Goal: Information Seeking & Learning: Learn about a topic

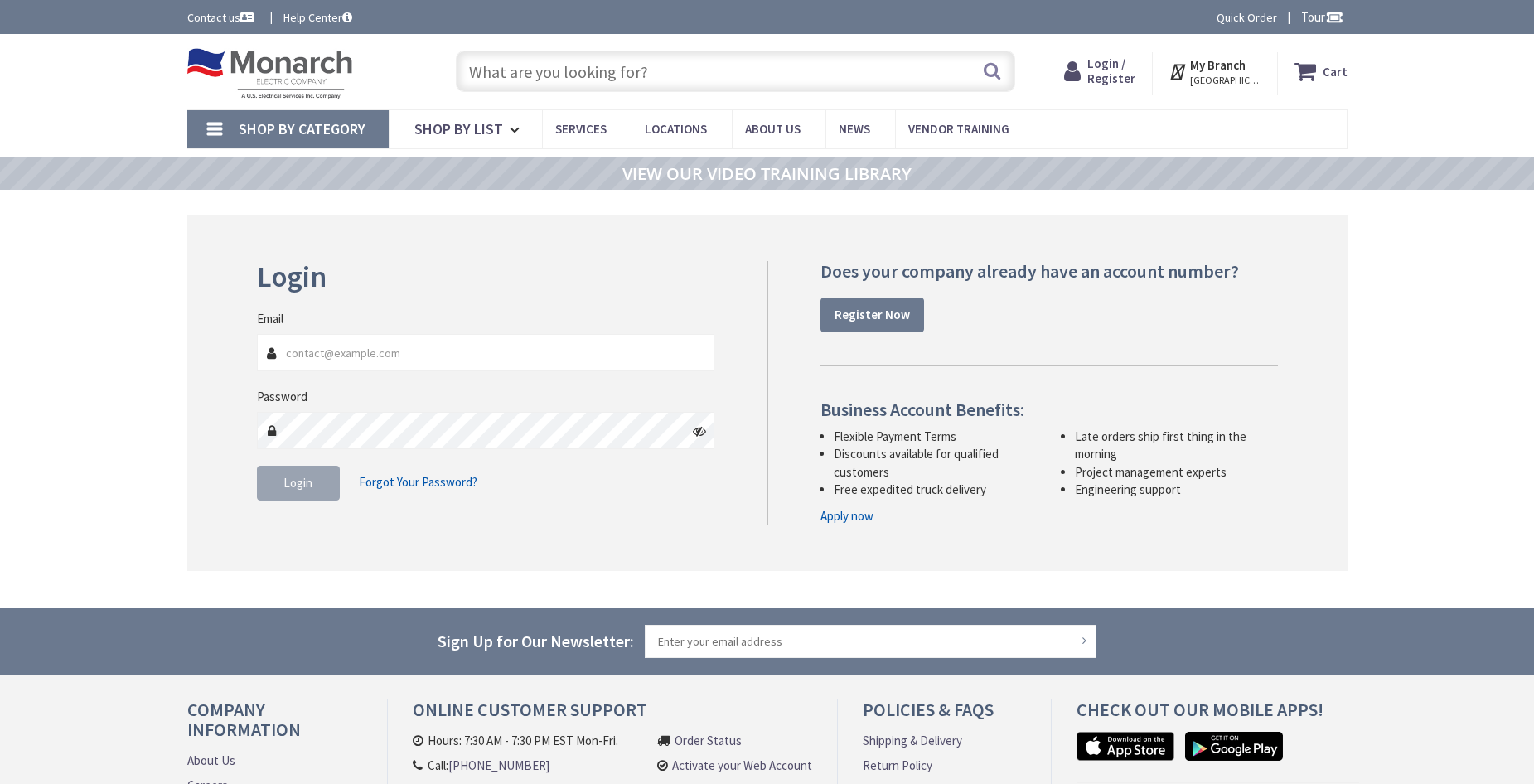
click at [577, 76] on input "text" at bounding box center [735, 71] width 560 height 41
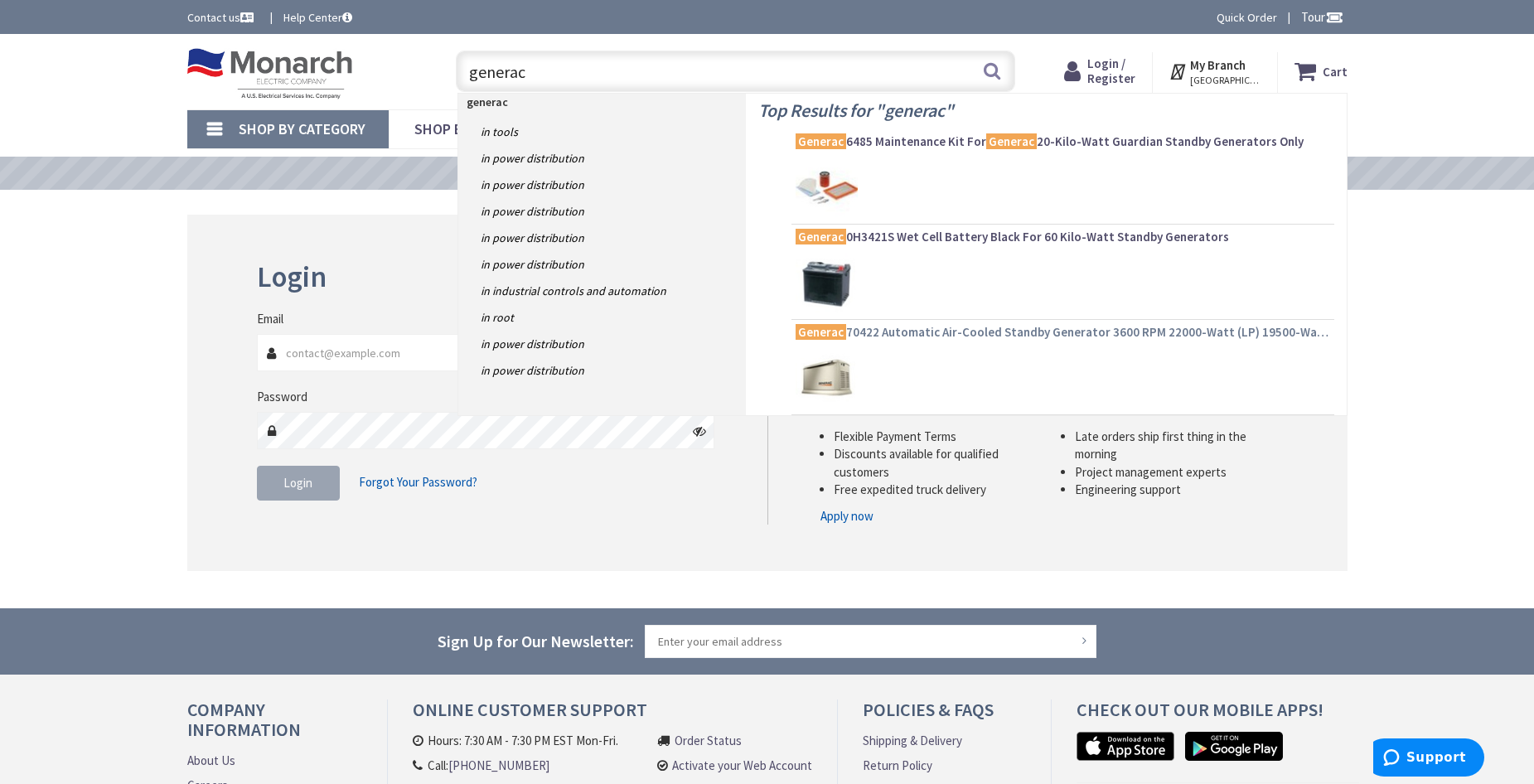
type input "generac"
click at [986, 328] on span "Generac 70422 Automatic Air-Cooled Standby Generator 3600 RPM 22000-Watt (LP) 1…" at bounding box center [1063, 332] width 535 height 16
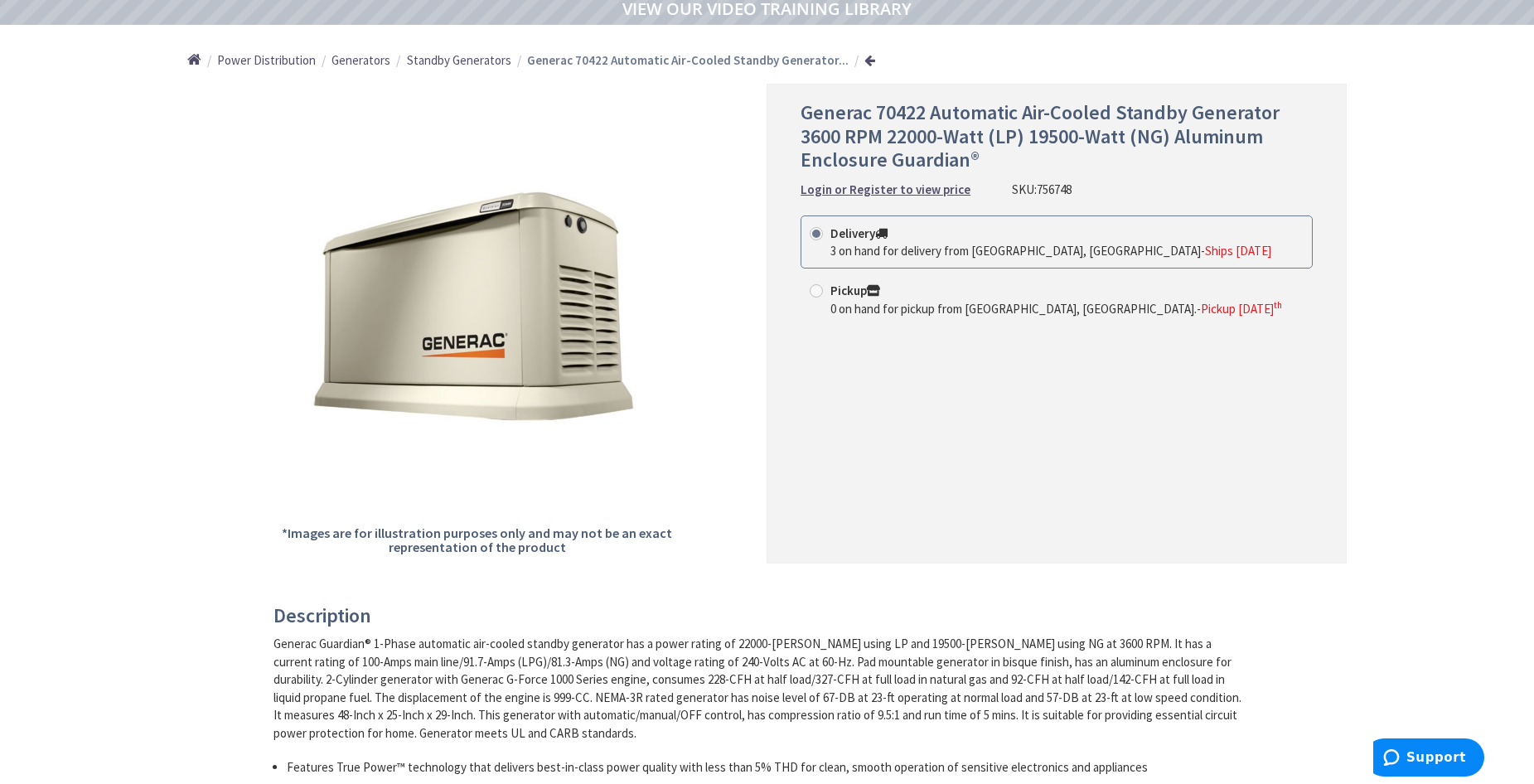
scroll to position [166, 0]
click at [815, 293] on span at bounding box center [817, 290] width 13 height 13
click at [815, 293] on input "Pickup 0 on hand for pickup from Monroe Township, NJ. - Pickup Friday, Septembe…" at bounding box center [819, 289] width 11 height 11
radio input "true"
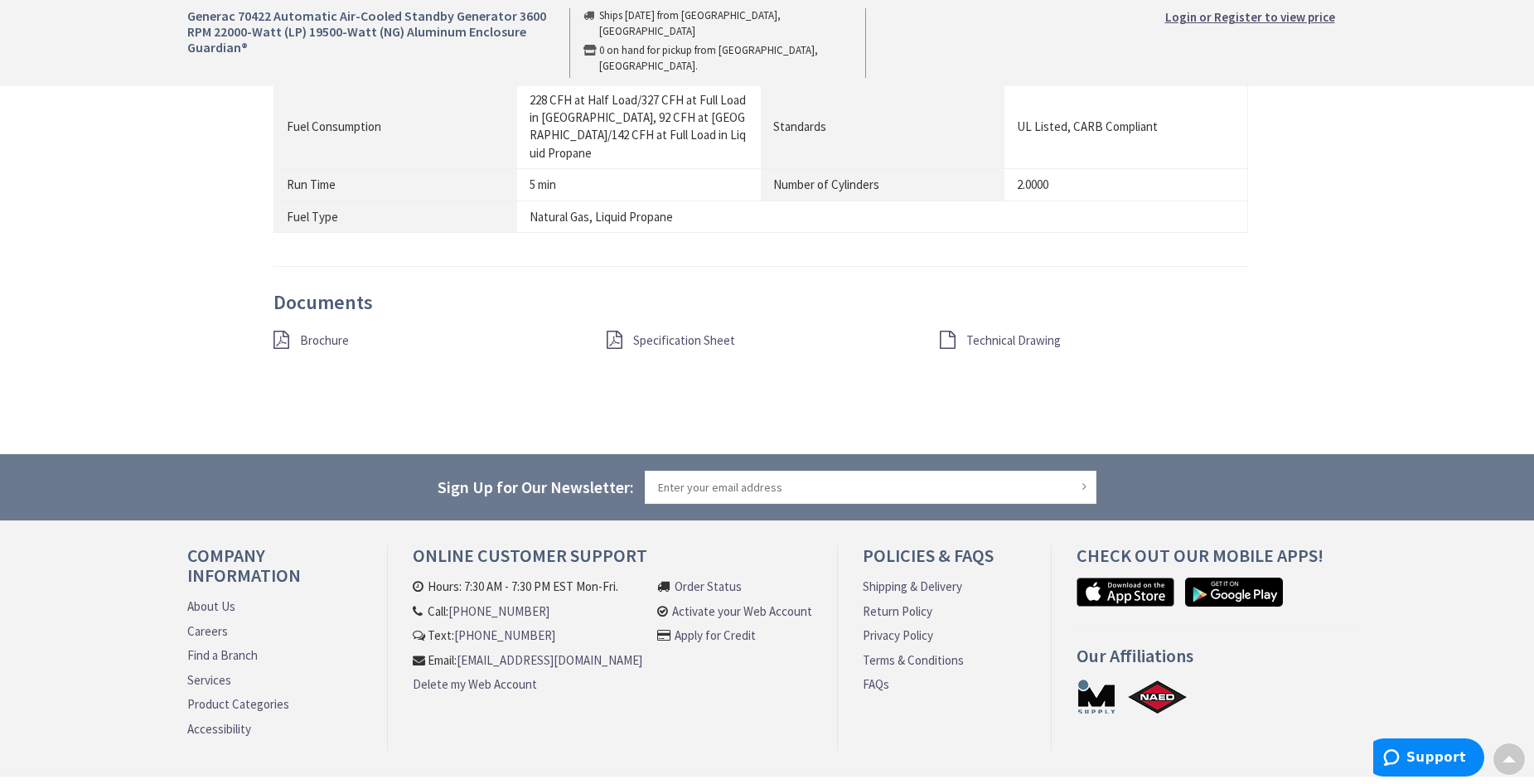
scroll to position [1557, 0]
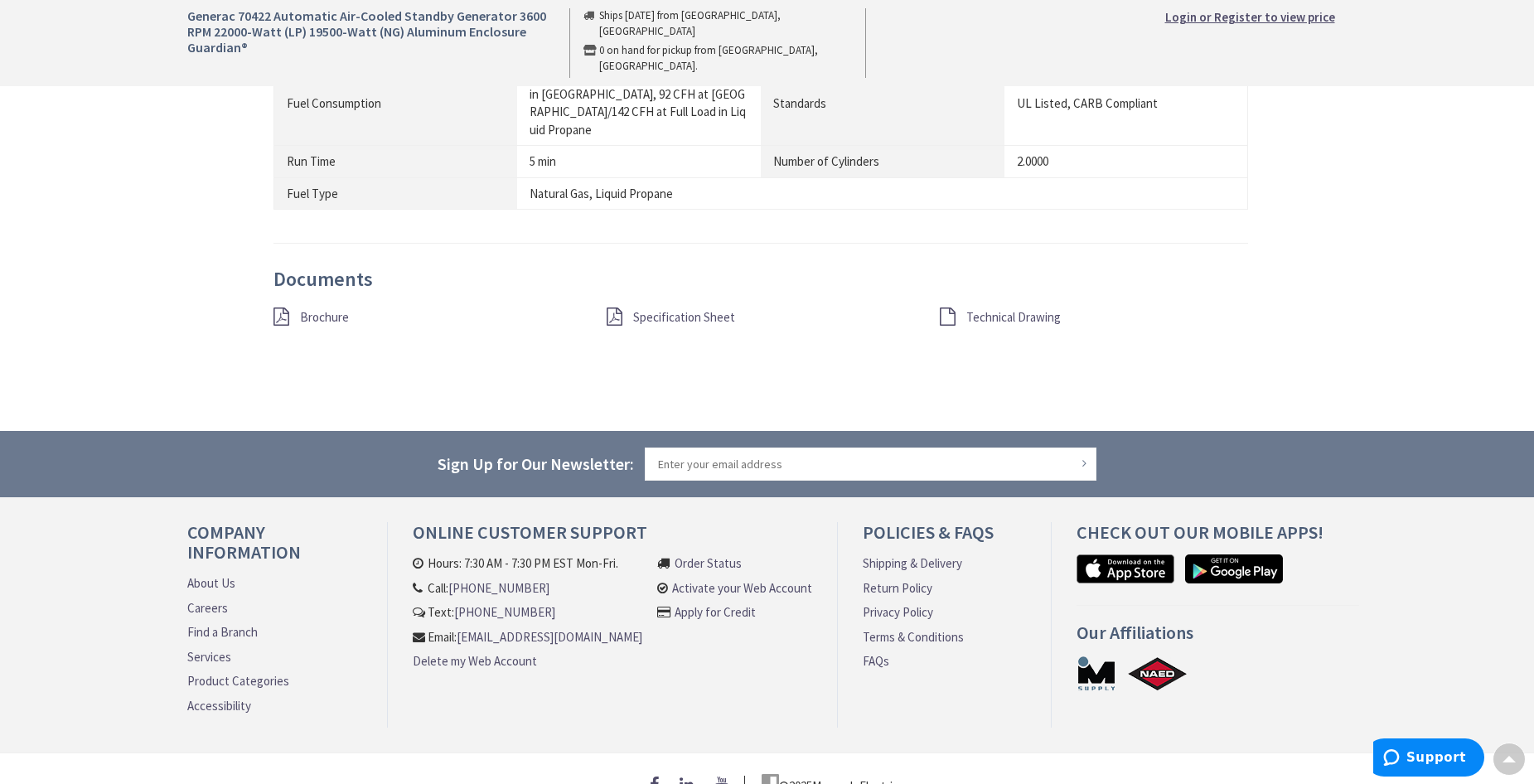
click at [247, 623] on link "Find a Branch" at bounding box center [221, 632] width 70 height 17
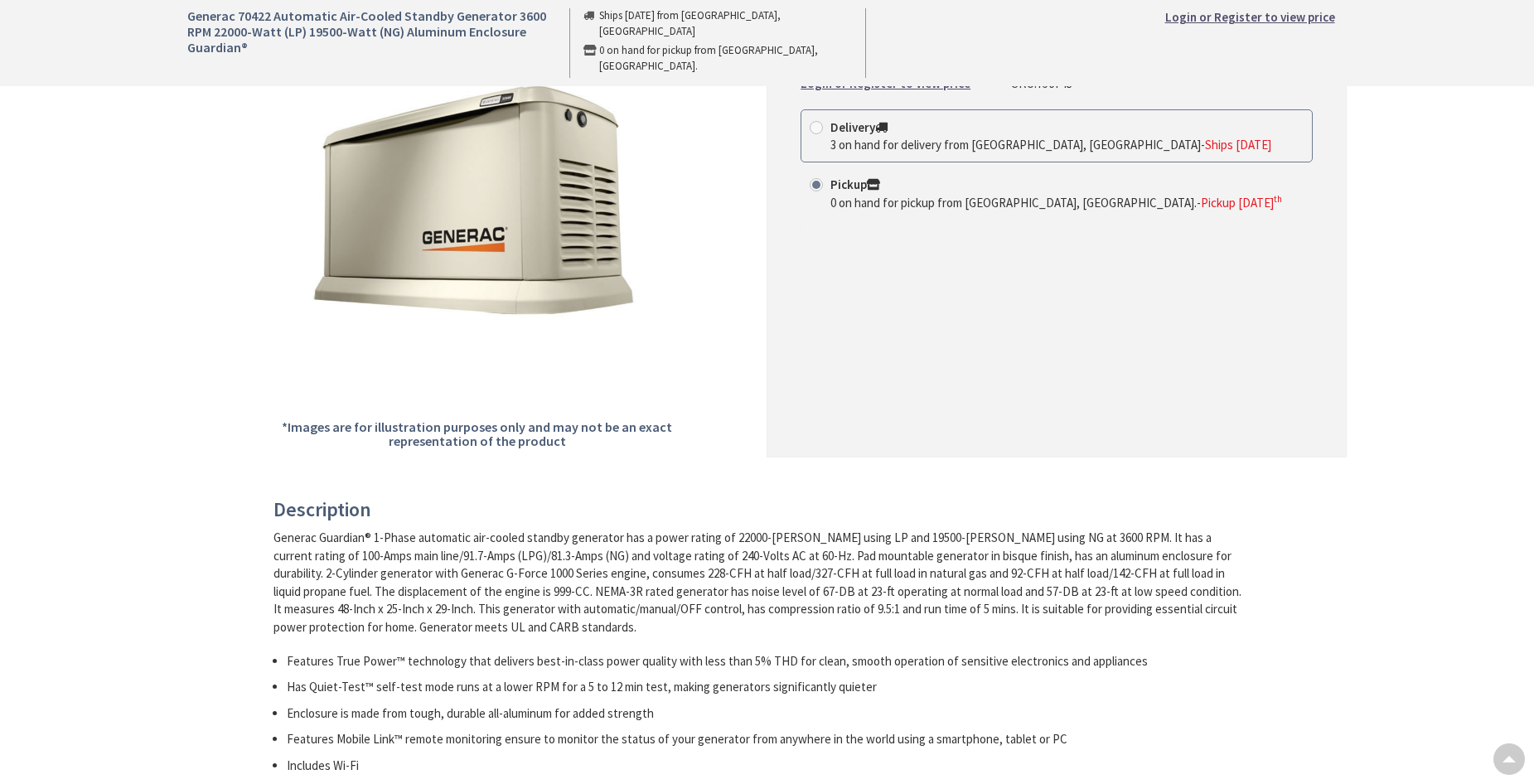
scroll to position [50, 0]
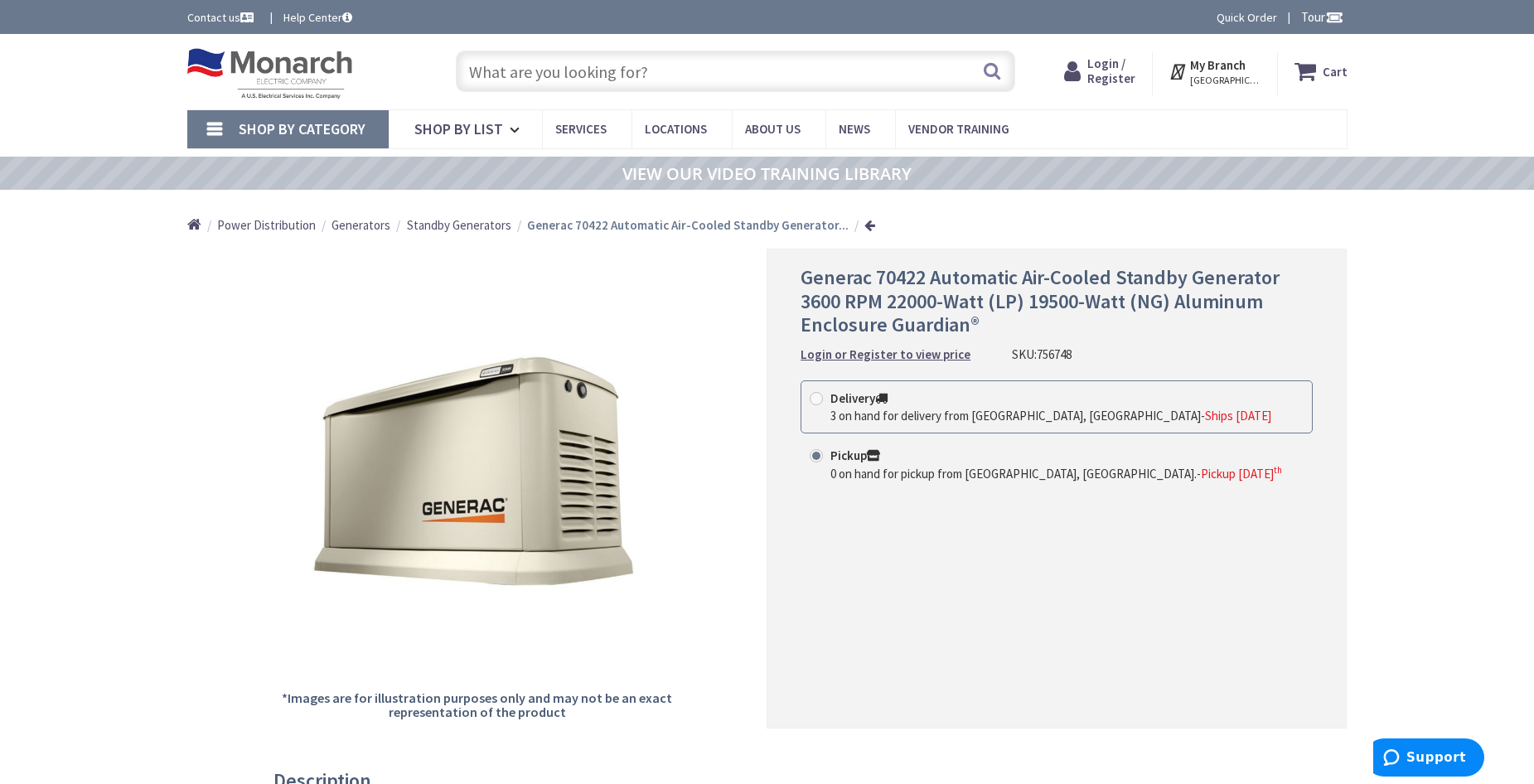
click at [621, 67] on input "text" at bounding box center [735, 71] width 560 height 41
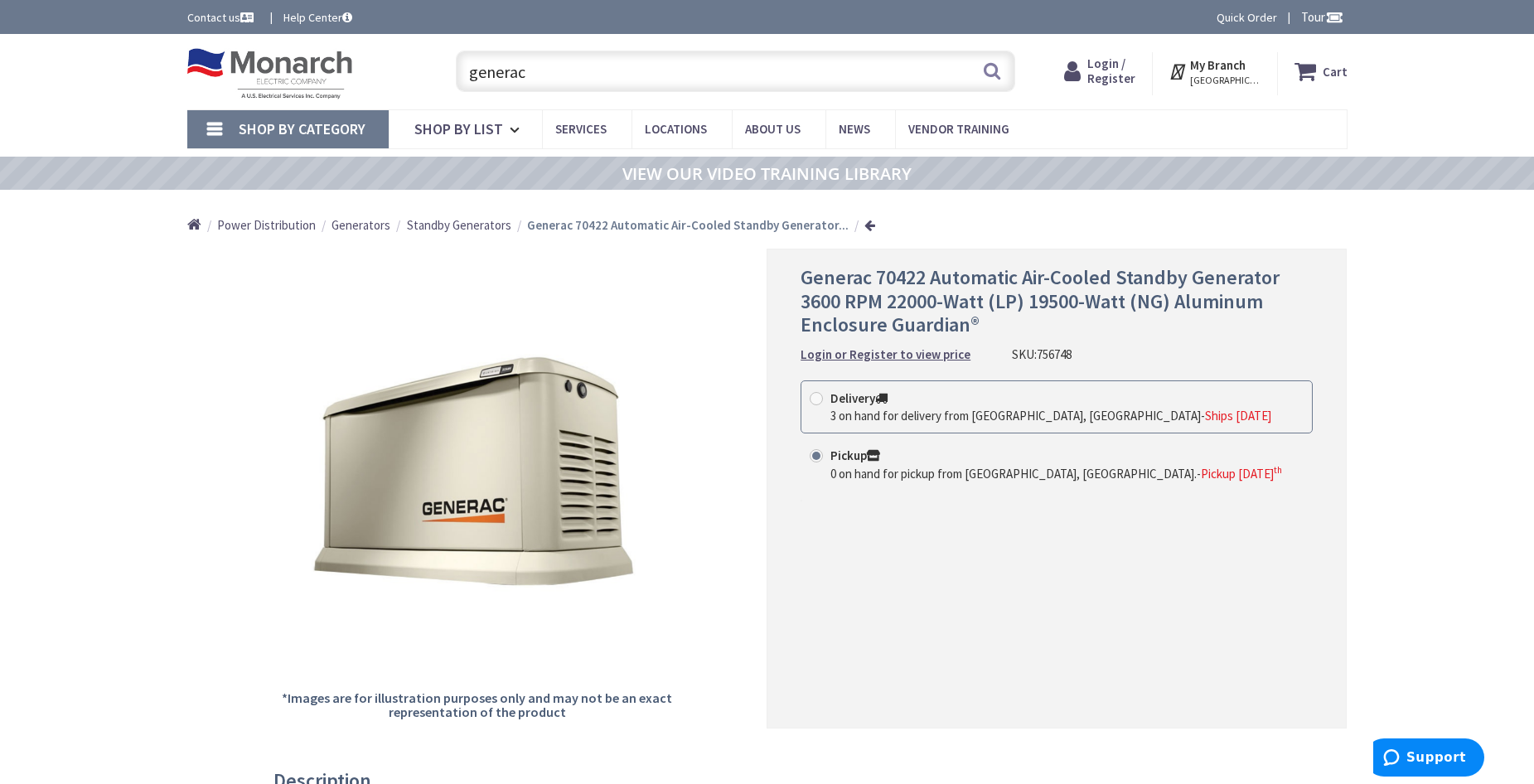
click at [602, 75] on input "generac" at bounding box center [735, 71] width 560 height 41
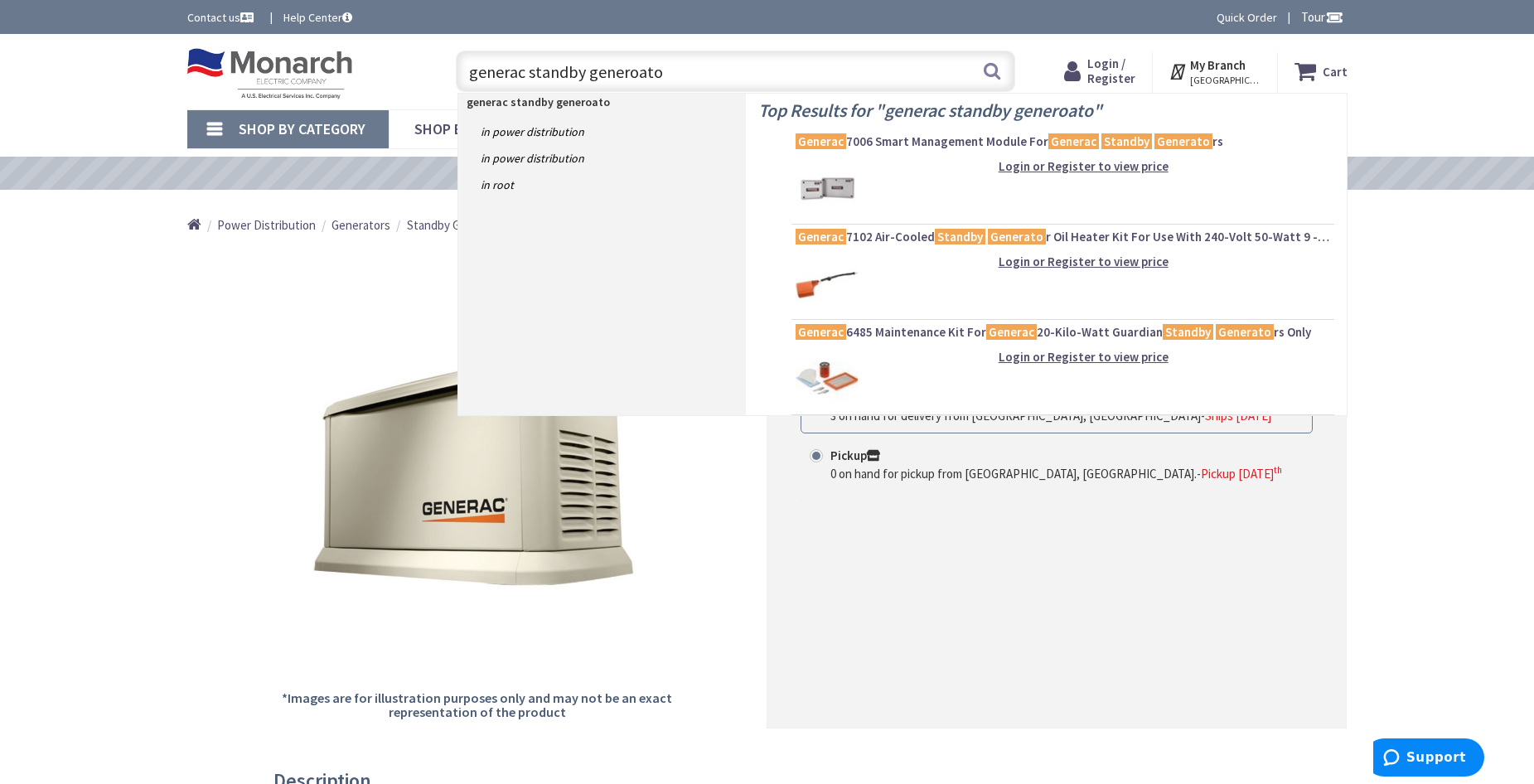
type input "generac standby generoator"
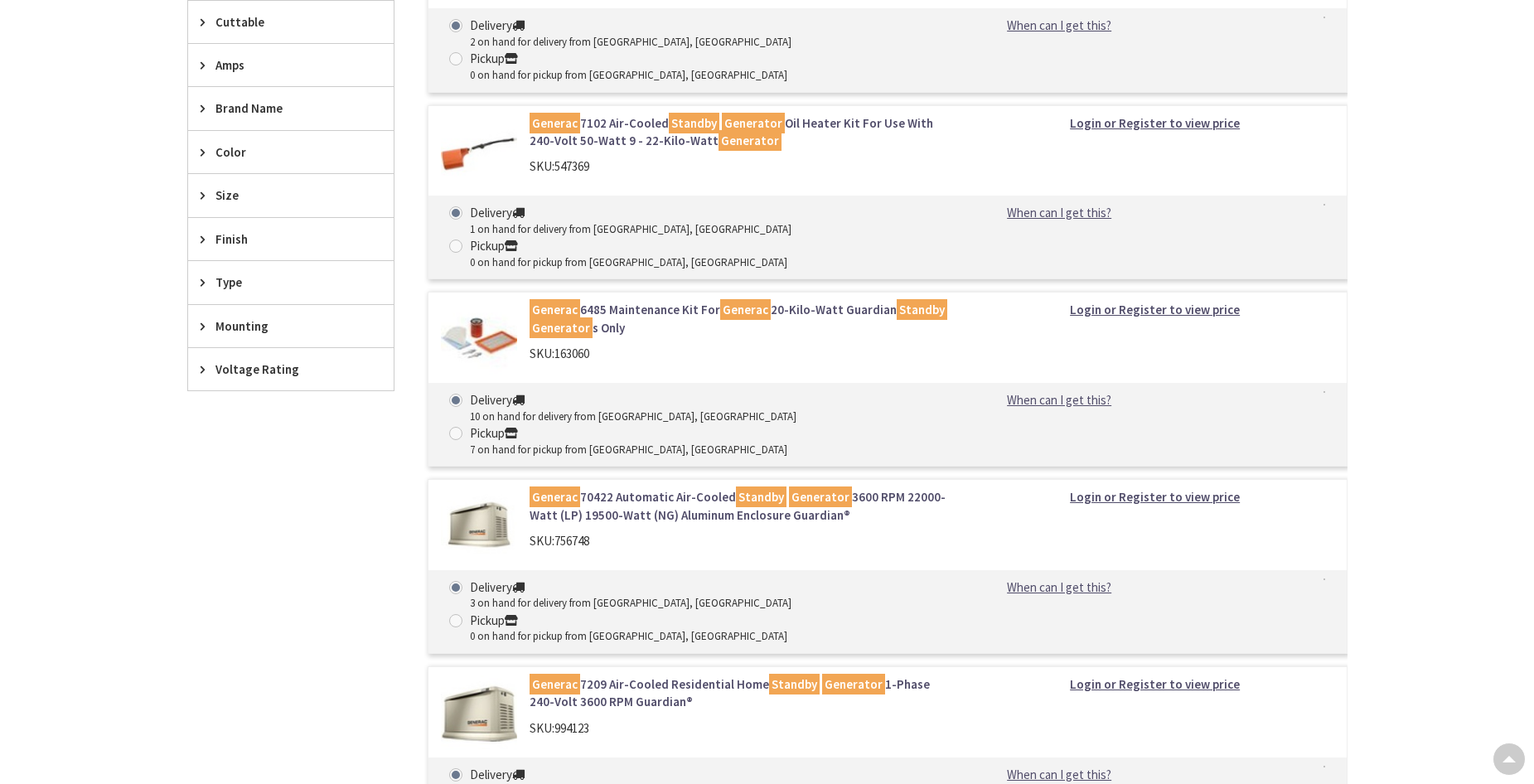
scroll to position [829, 0]
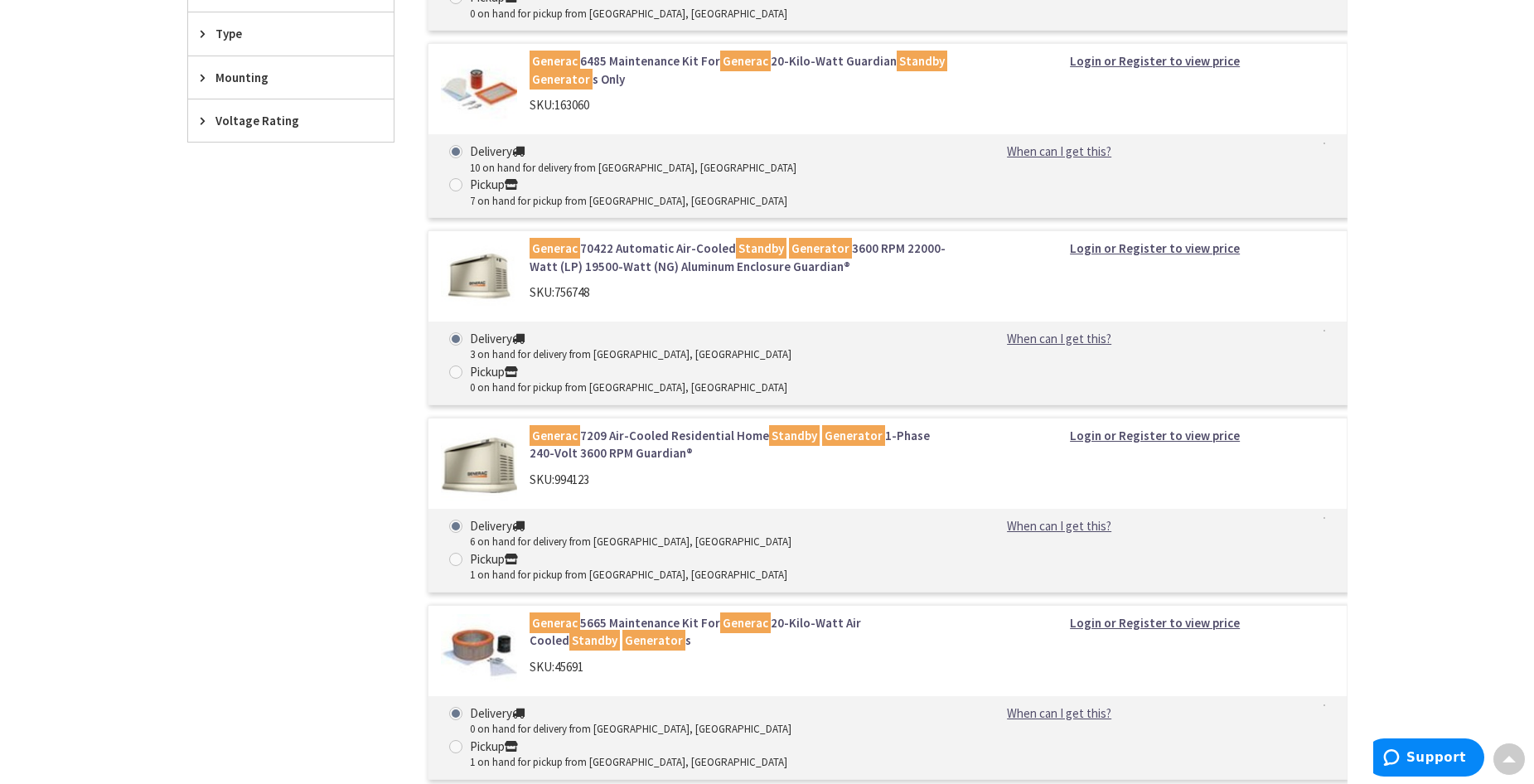
click at [401, 516] on div "Generac 7006 Smart Management Module For Generac Standby Generator s SKU: 93404…" at bounding box center [872, 606] width 953 height 1881
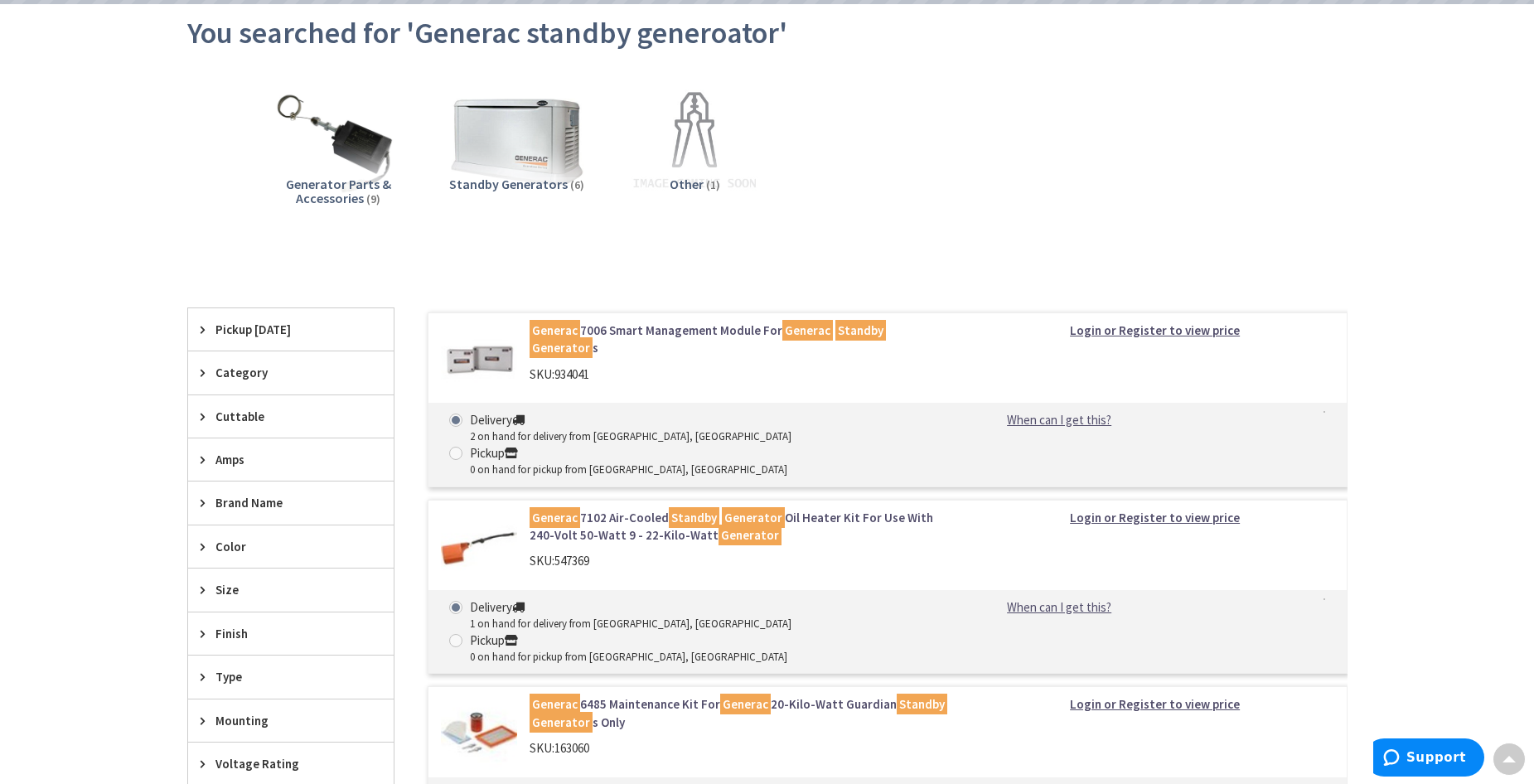
scroll to position [0, 0]
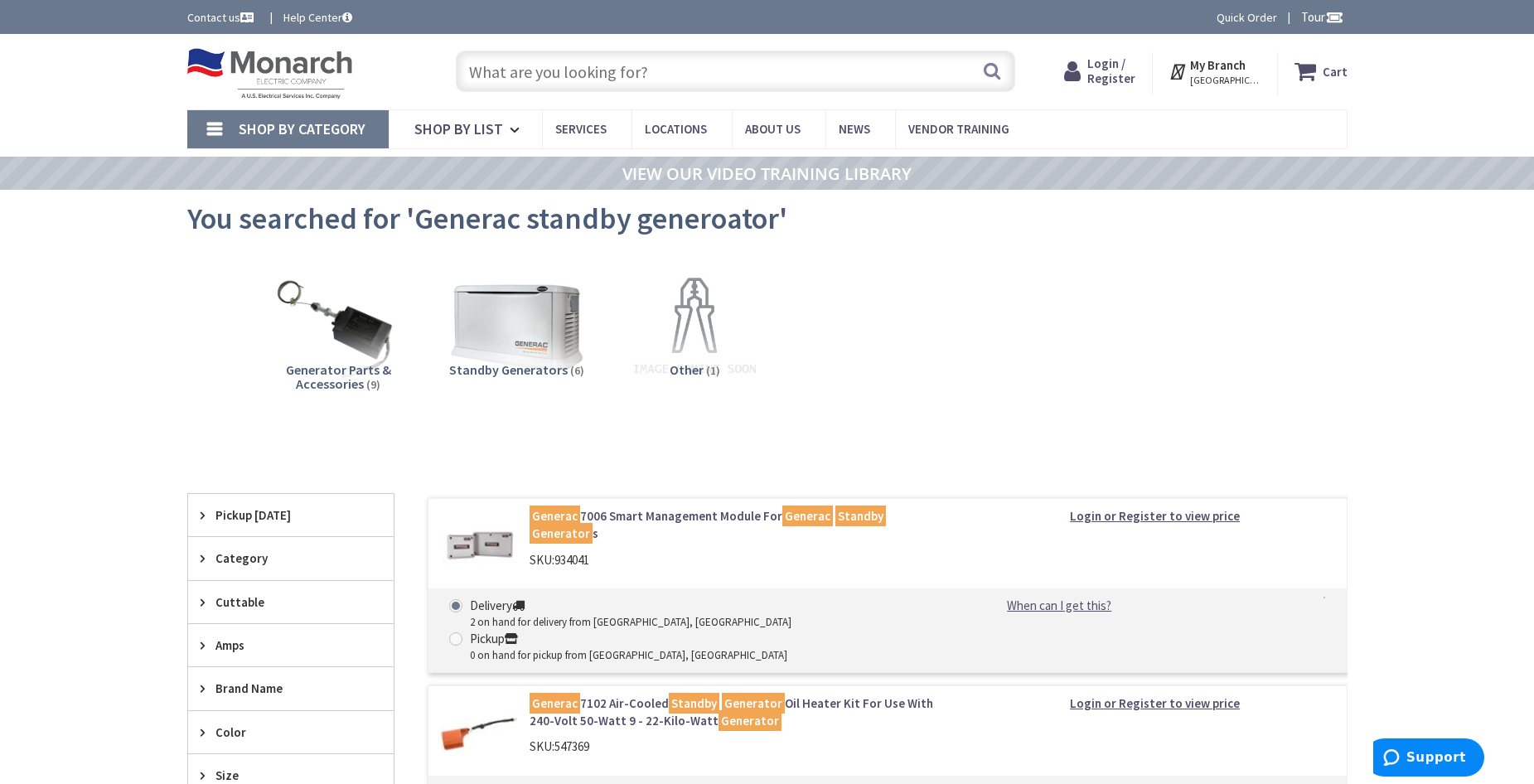
click at [596, 77] on input "text" at bounding box center [735, 71] width 560 height 41
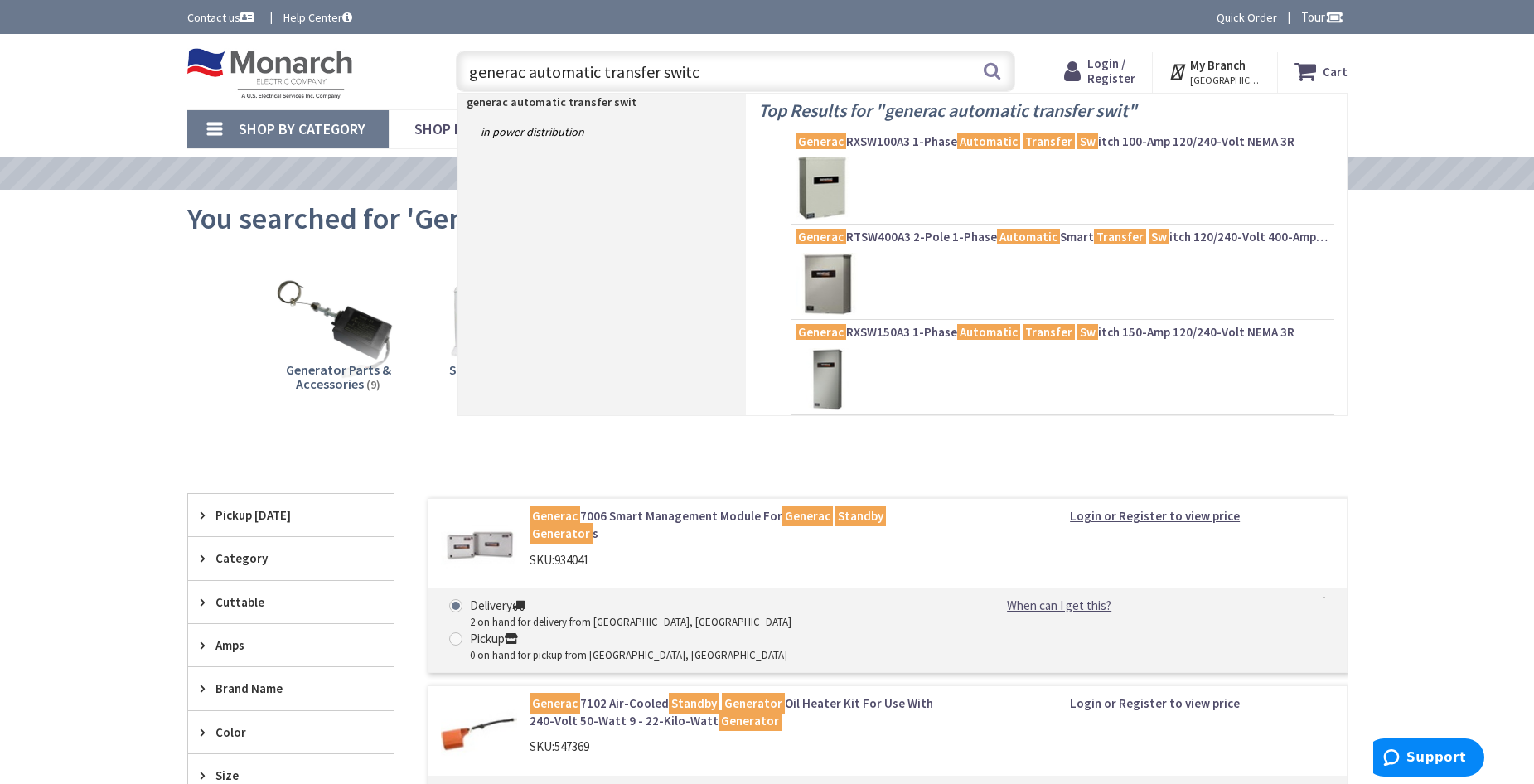
type input "generac automatic transfer switch"
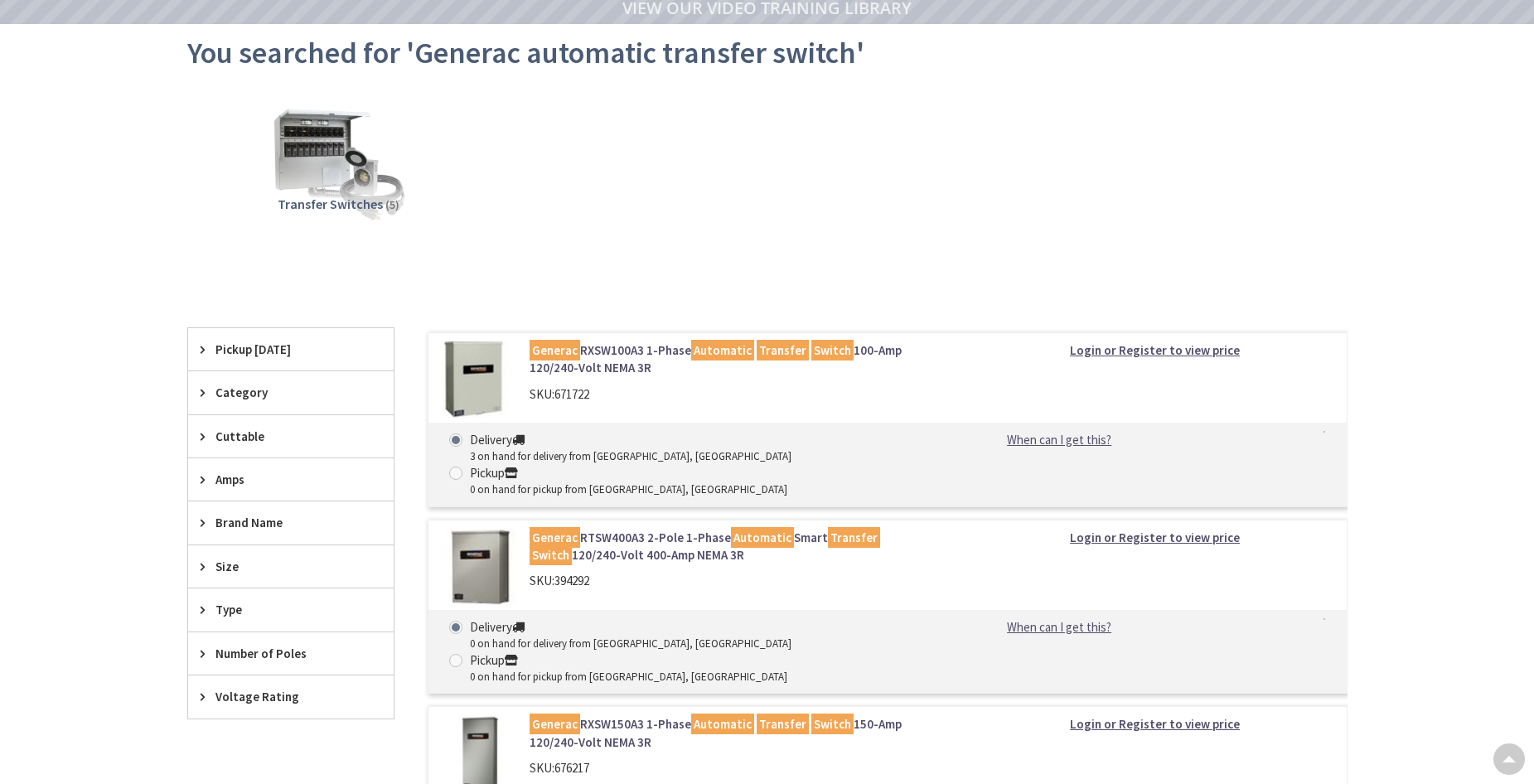
type input "[GEOGRAPHIC_DATA], [GEOGRAPHIC_DATA]"
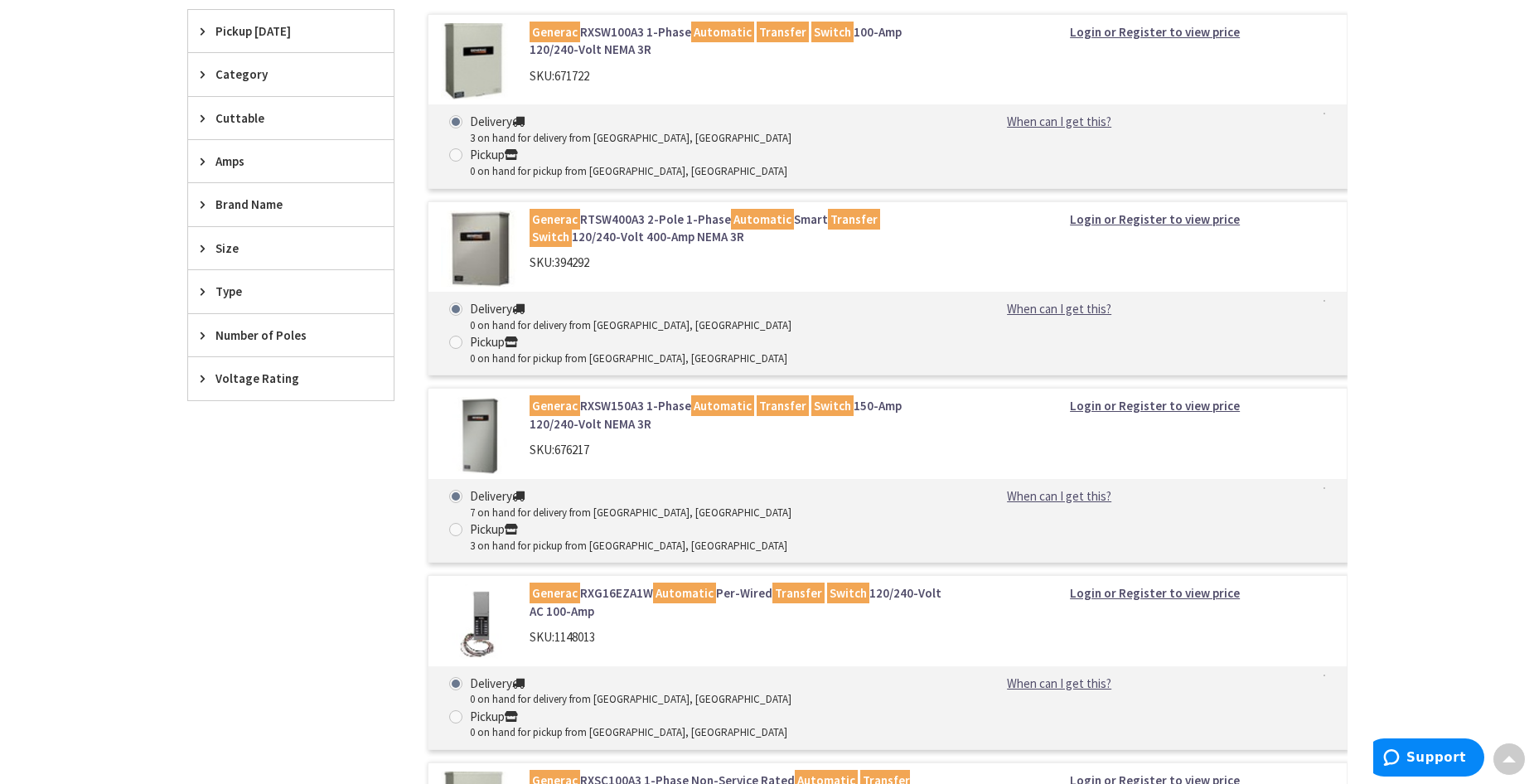
scroll to position [332, 0]
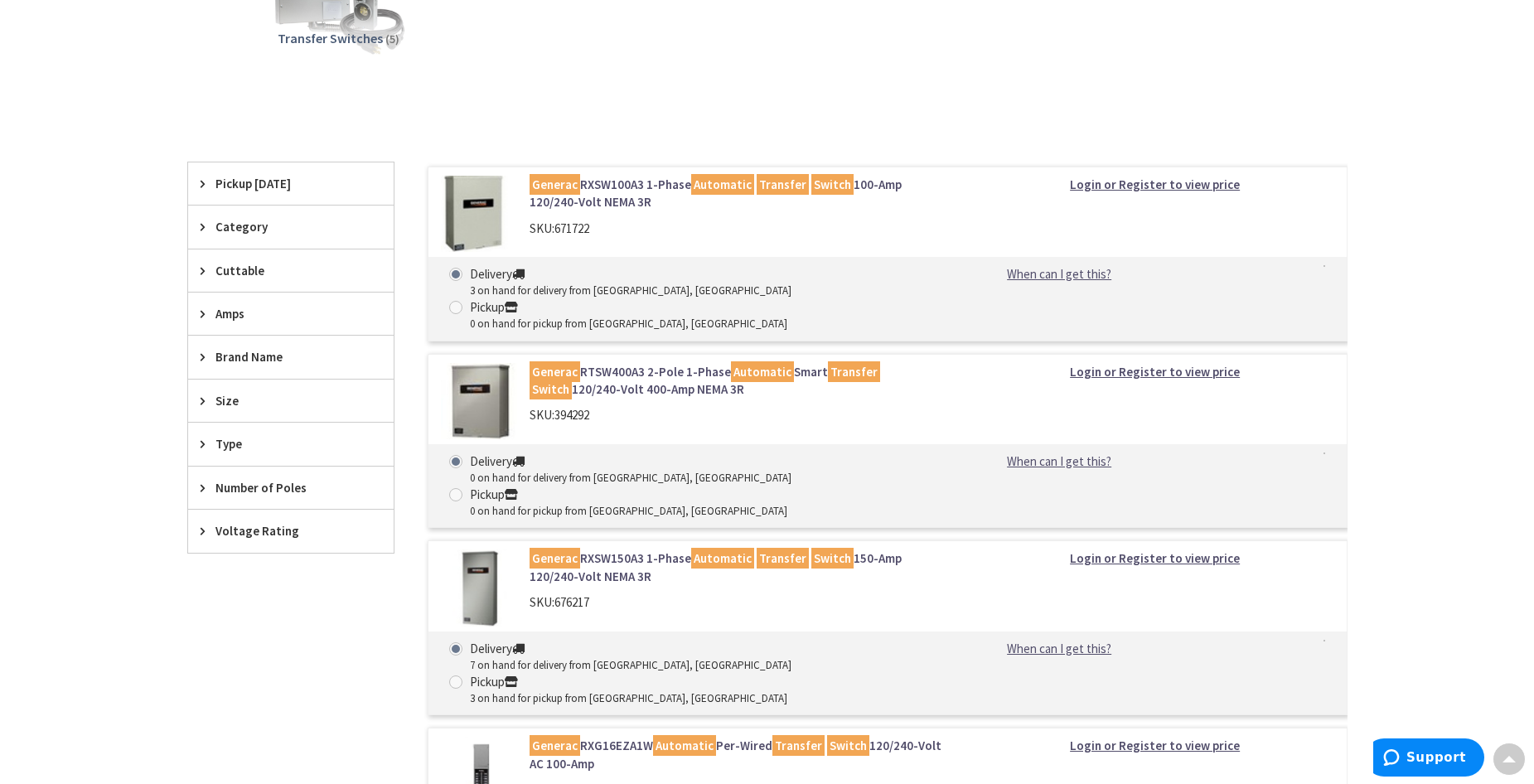
click at [633, 549] on link "Generac RXSW150A3 1-Phase Automatic Transfer Switch 150-Amp 120/240-Volt NEMA 3R" at bounding box center [740, 566] width 422 height 35
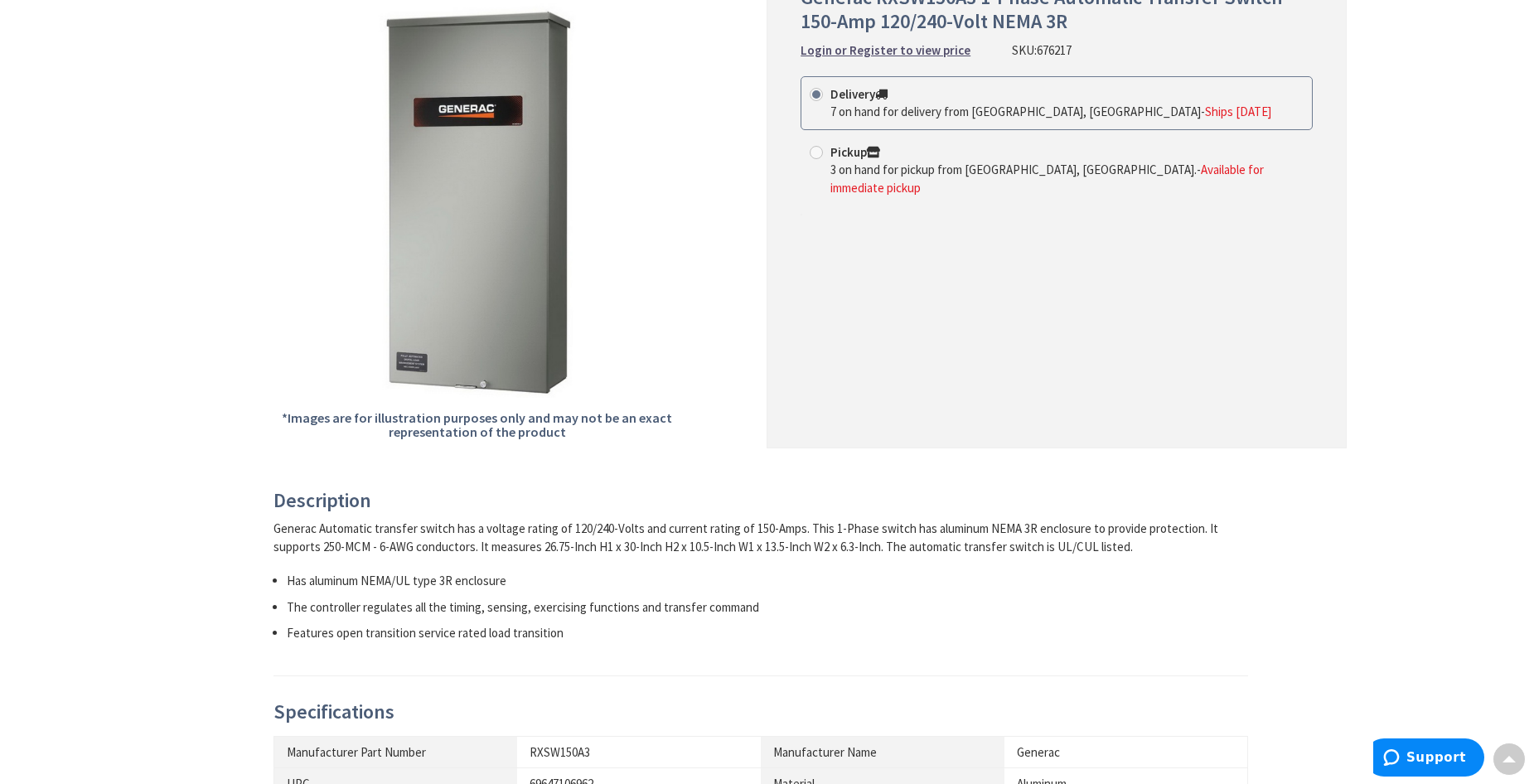
scroll to position [166, 0]
